Goal: Task Accomplishment & Management: Use online tool/utility

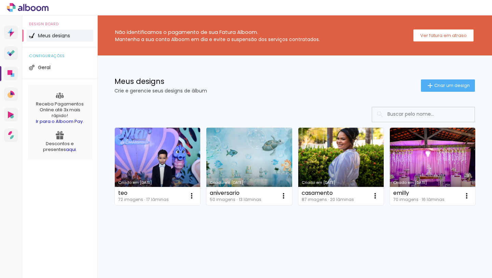
click at [233, 159] on link "Criado em [DATE]" at bounding box center [249, 166] width 85 height 77
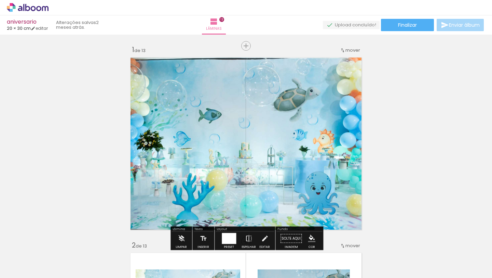
click at [71, 254] on div at bounding box center [69, 254] width 34 height 23
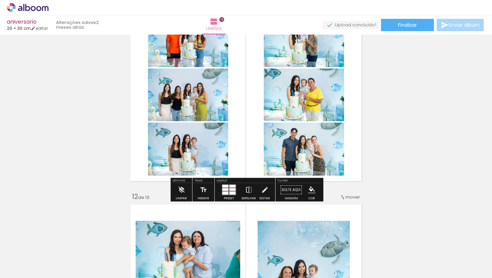
scroll to position [2005, 0]
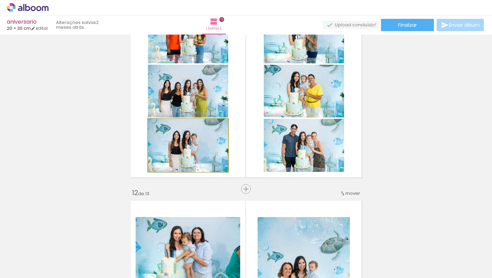
click at [182, 148] on quentale-photo at bounding box center [188, 145] width 80 height 53
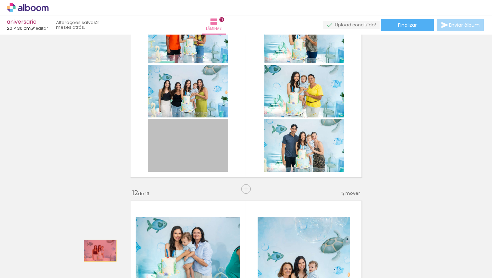
drag, startPoint x: 182, startPoint y: 148, endPoint x: 100, endPoint y: 250, distance: 130.9
click at [100, 250] on quentale-workspace at bounding box center [246, 139] width 492 height 278
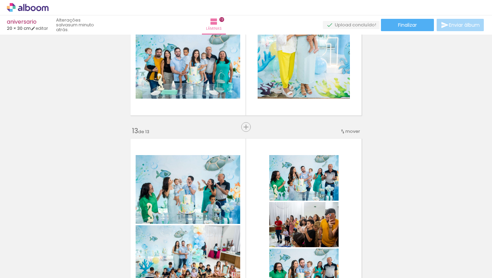
scroll to position [2254, 0]
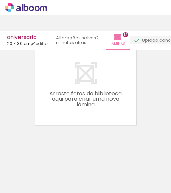
scroll to position [1246, 0]
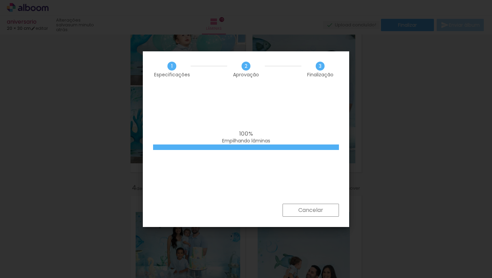
scroll to position [0, 1787]
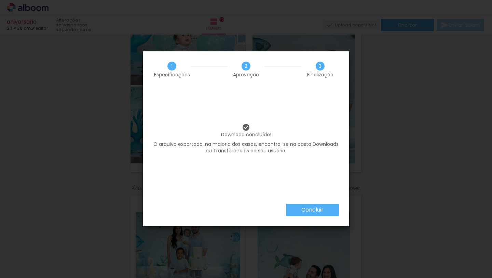
click at [0, 0] on slot "Concluir" at bounding box center [0, 0] width 0 height 0
